Goal: Information Seeking & Learning: Understand process/instructions

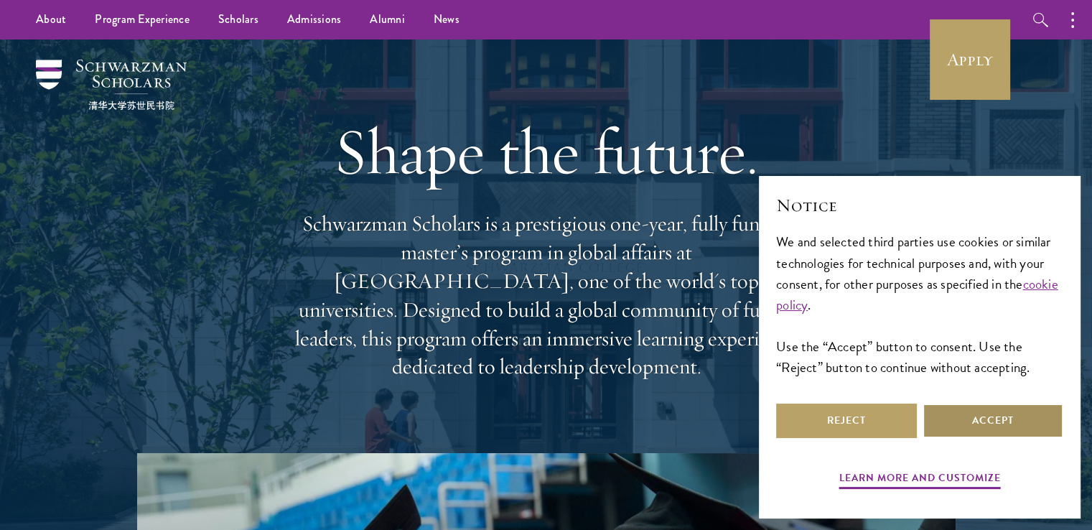
click at [999, 431] on button "Accept" at bounding box center [993, 421] width 141 height 34
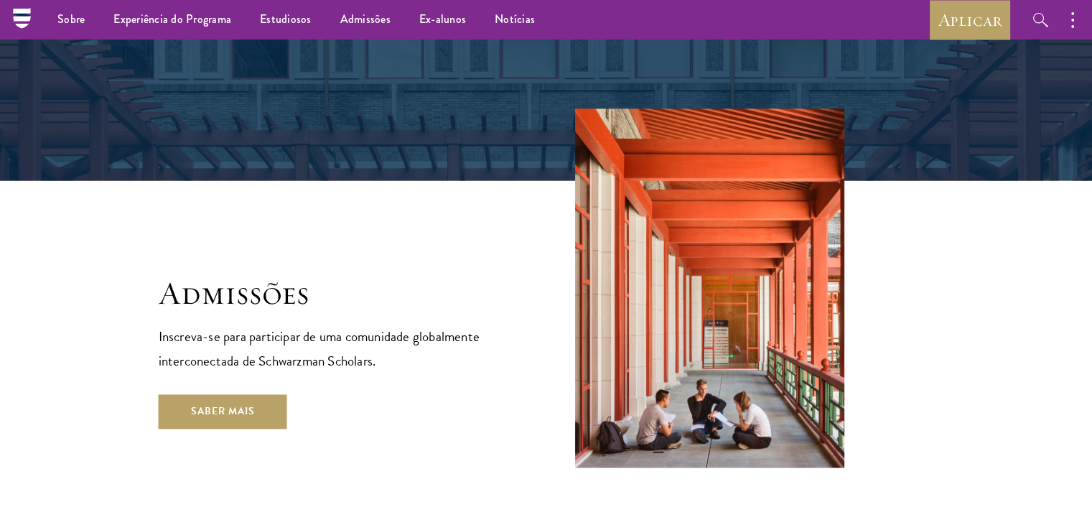
scroll to position [2193, 0]
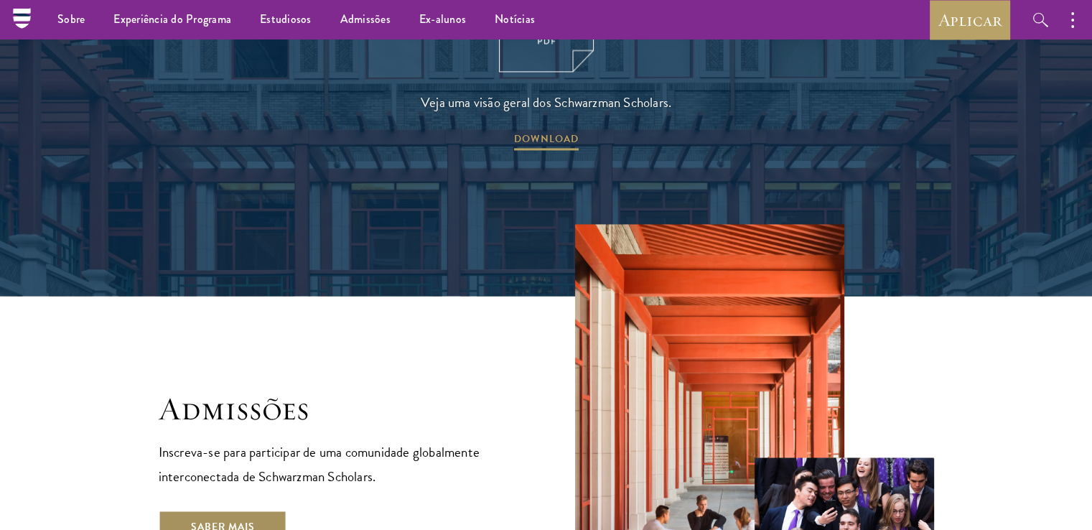
click at [246, 519] on font "Saber mais" at bounding box center [223, 526] width 64 height 15
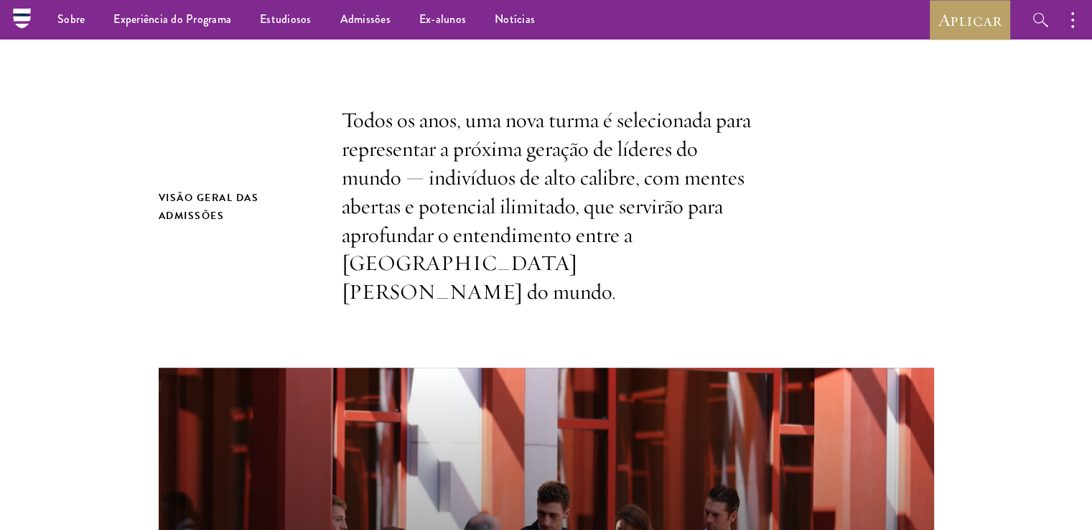
scroll to position [388, 0]
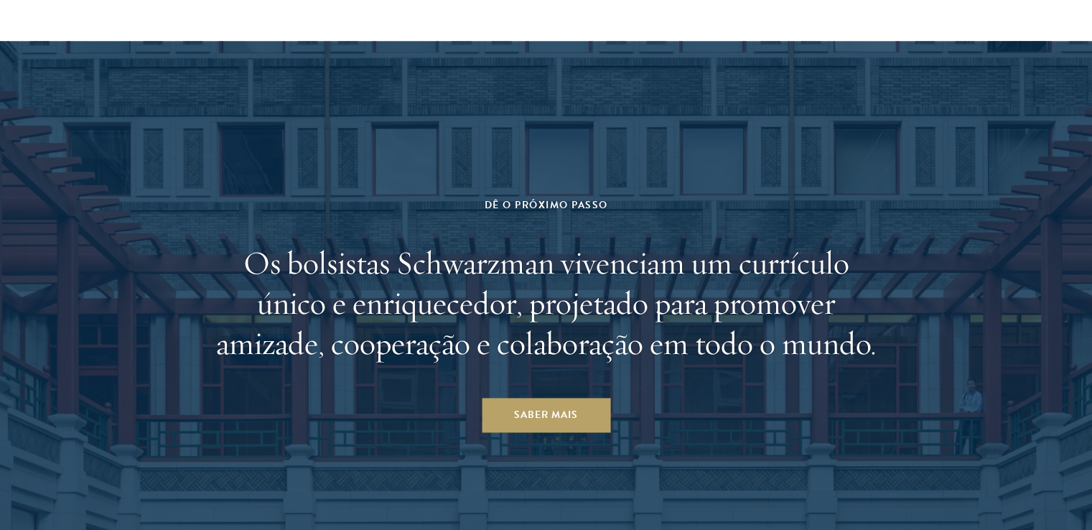
scroll to position [7580, 0]
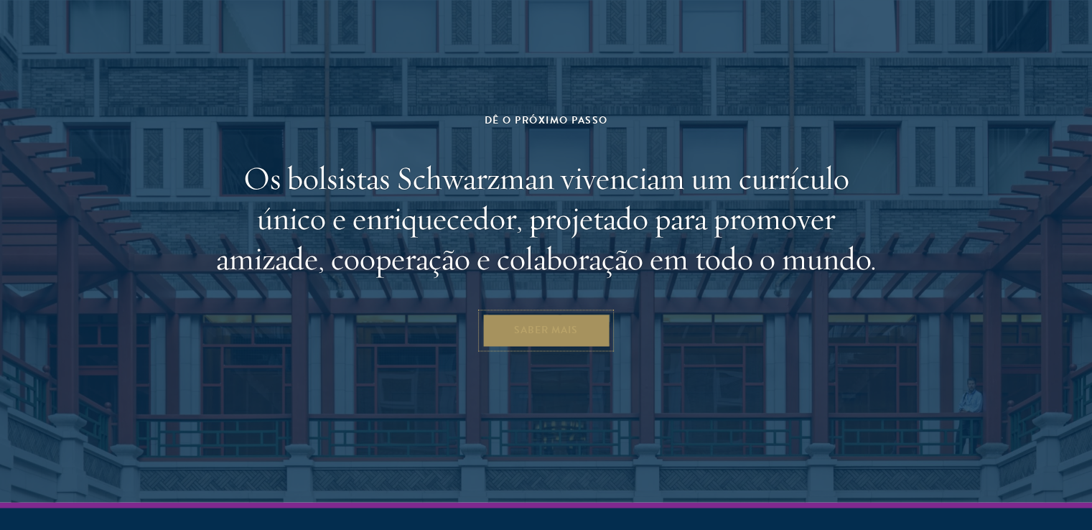
click at [582, 313] on link "Saber mais" at bounding box center [546, 330] width 129 height 34
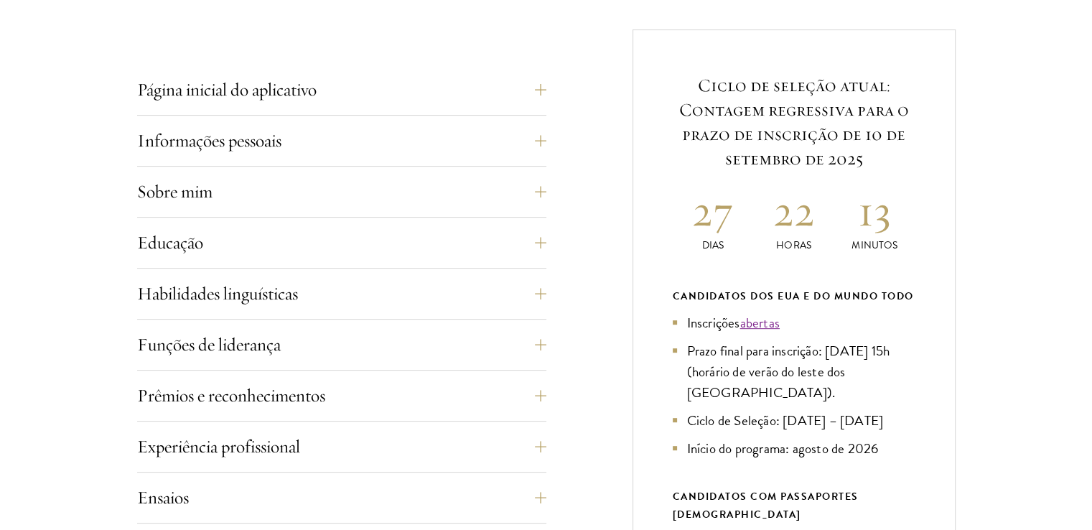
scroll to position [555, 0]
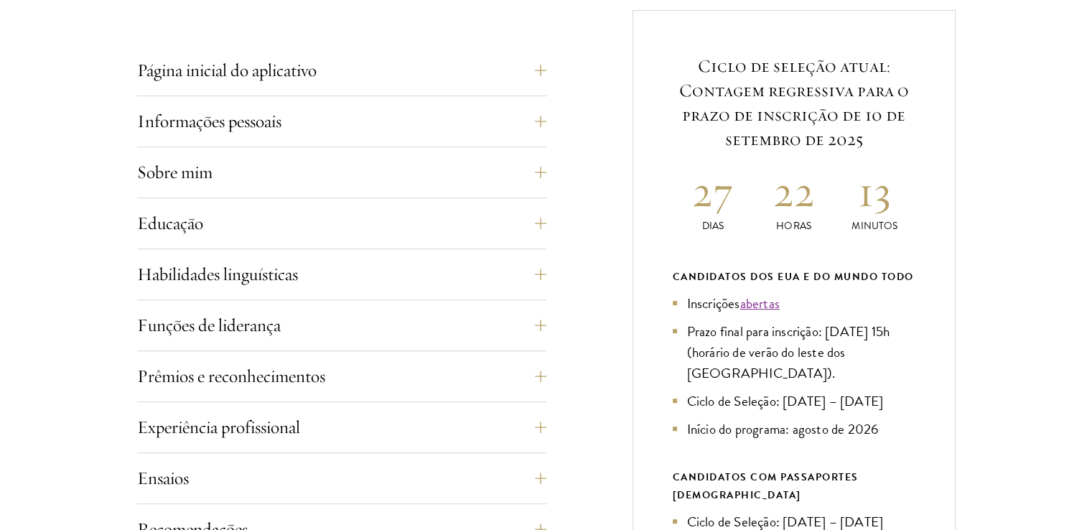
drag, startPoint x: 1102, startPoint y: 38, endPoint x: 1102, endPoint y: 127, distance: 89.0
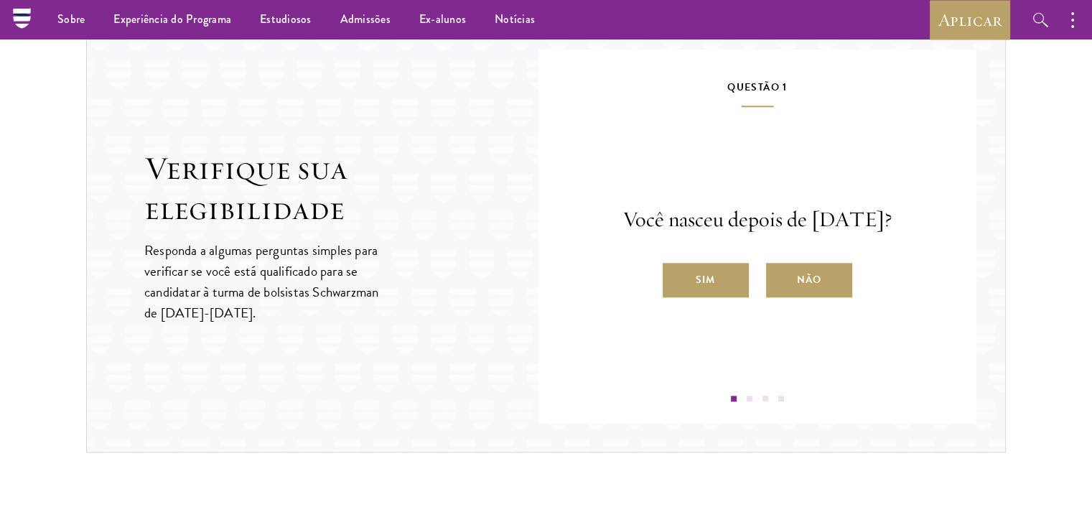
scroll to position [1493, 0]
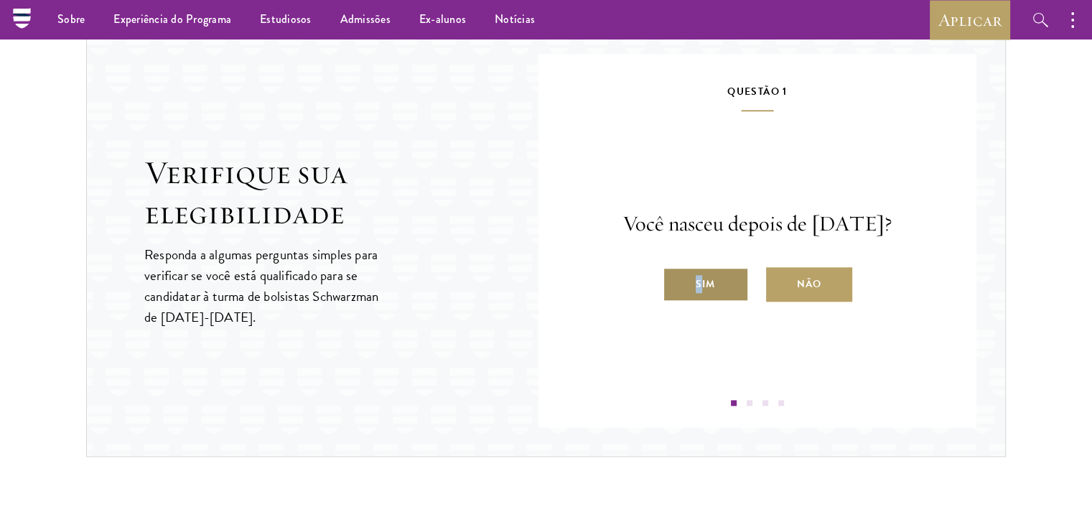
click at [699, 285] on label "Sim" at bounding box center [706, 284] width 86 height 34
click at [711, 302] on label "Sim" at bounding box center [706, 284] width 86 height 34
click at [676, 281] on input "Sim" at bounding box center [669, 275] width 13 height 13
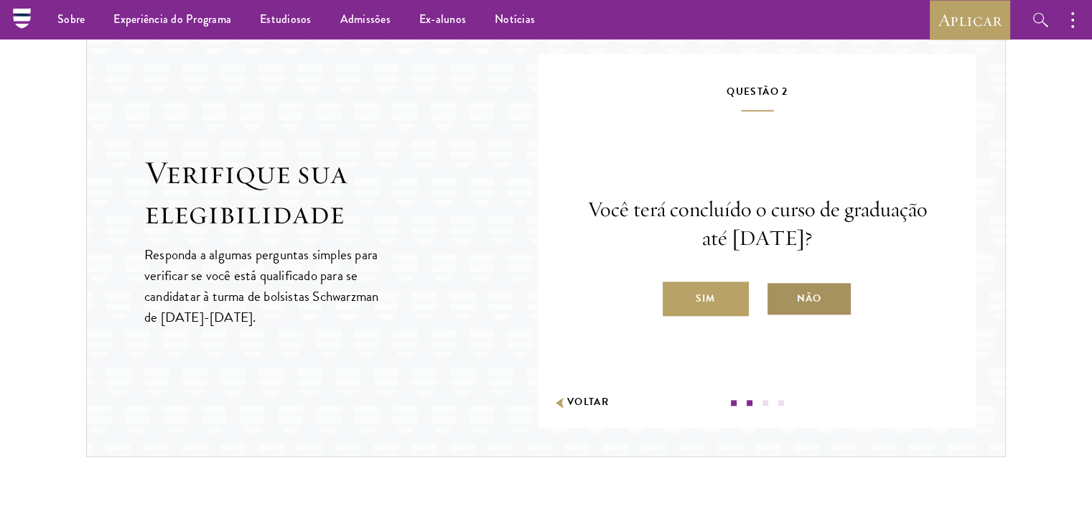
click at [785, 300] on label "Não" at bounding box center [809, 298] width 86 height 34
click at [779, 296] on input "Não" at bounding box center [772, 289] width 13 height 13
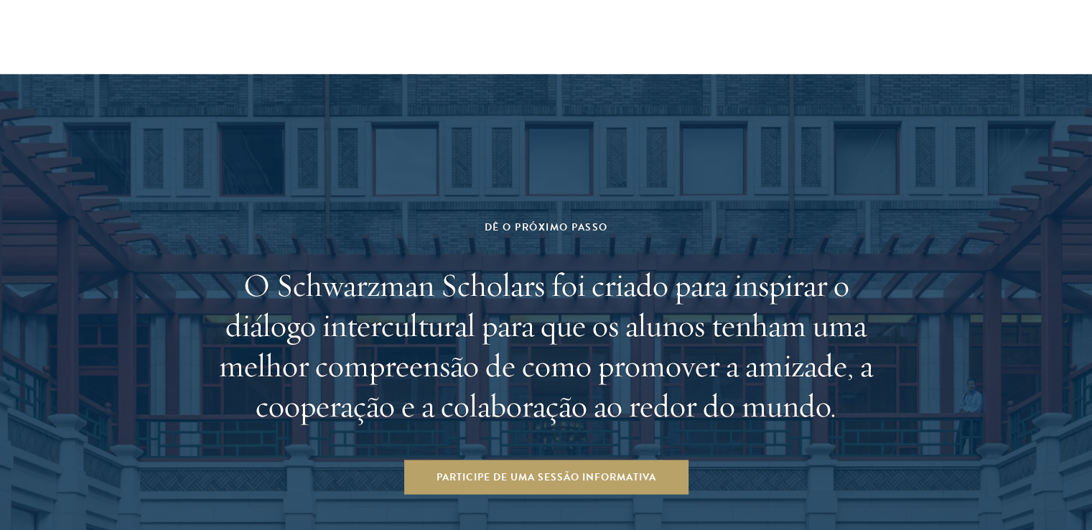
scroll to position [2817, 0]
